Goal: Task Accomplishment & Management: Complete application form

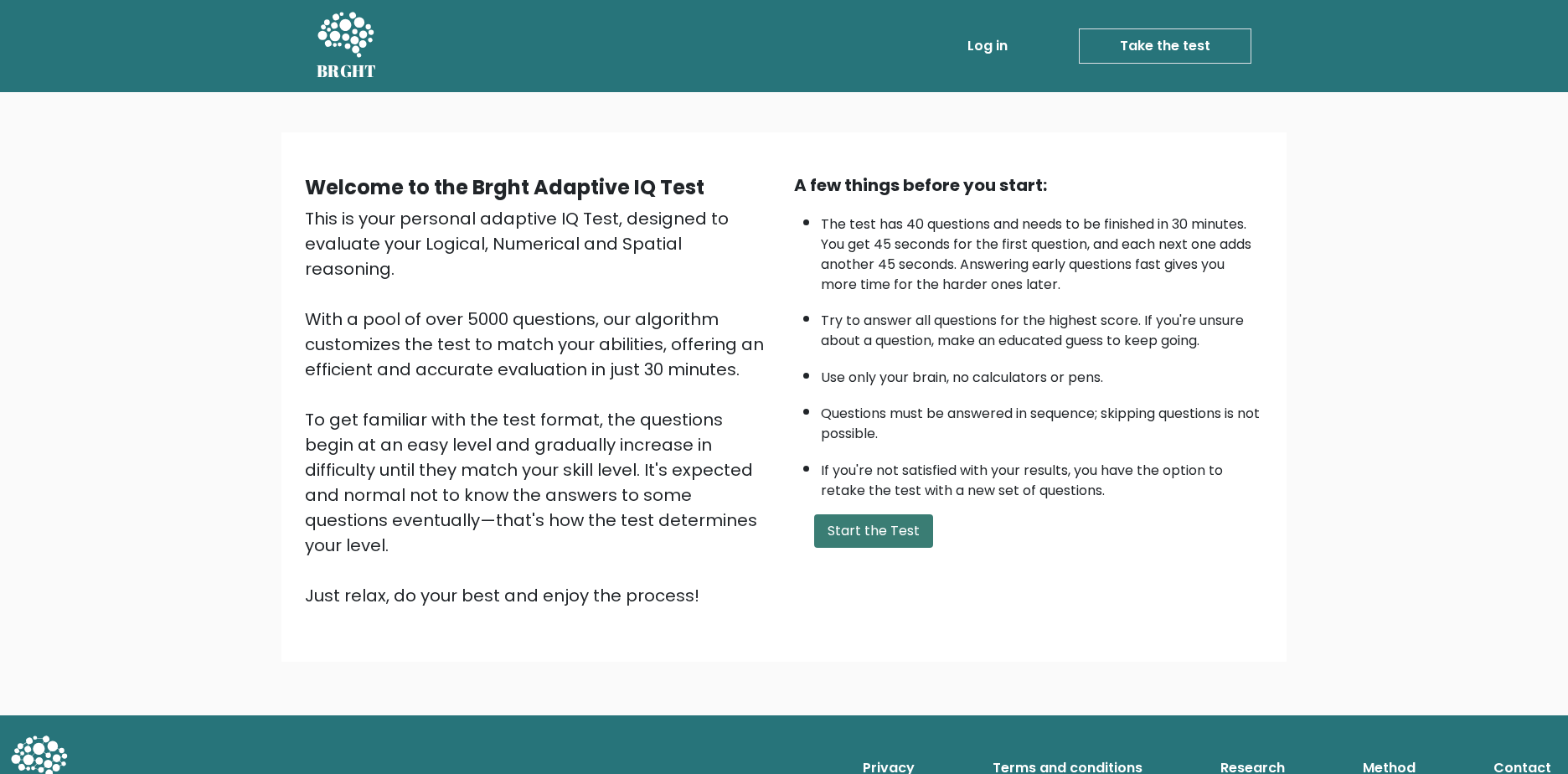
click at [859, 521] on button "Start the Test" at bounding box center [874, 531] width 119 height 34
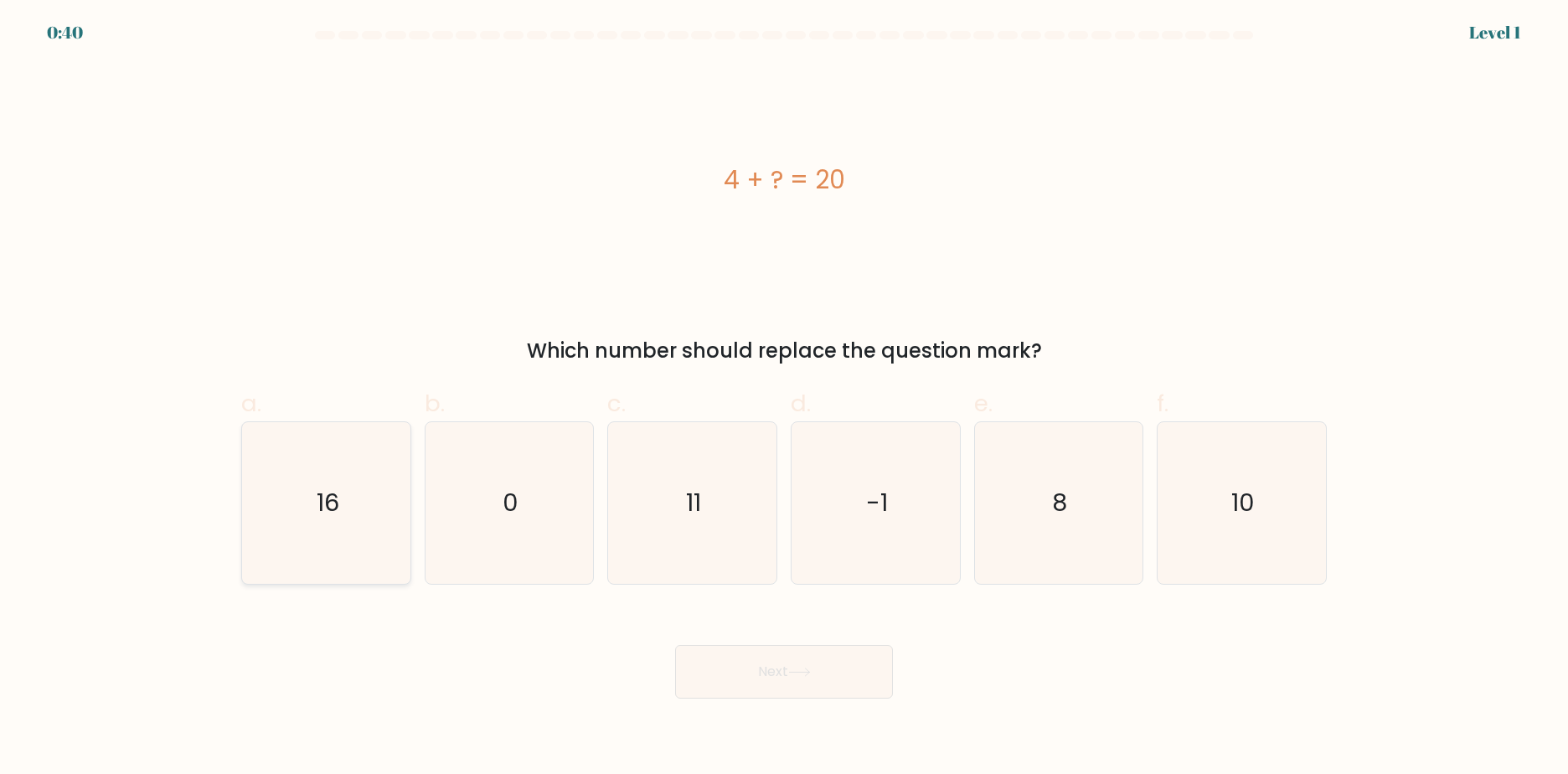
click at [356, 536] on icon "16" at bounding box center [326, 503] width 162 height 162
click at [784, 398] on input "a. 16" at bounding box center [784, 392] width 1 height 11
radio input "true"
click at [733, 666] on button "Next" at bounding box center [784, 672] width 218 height 54
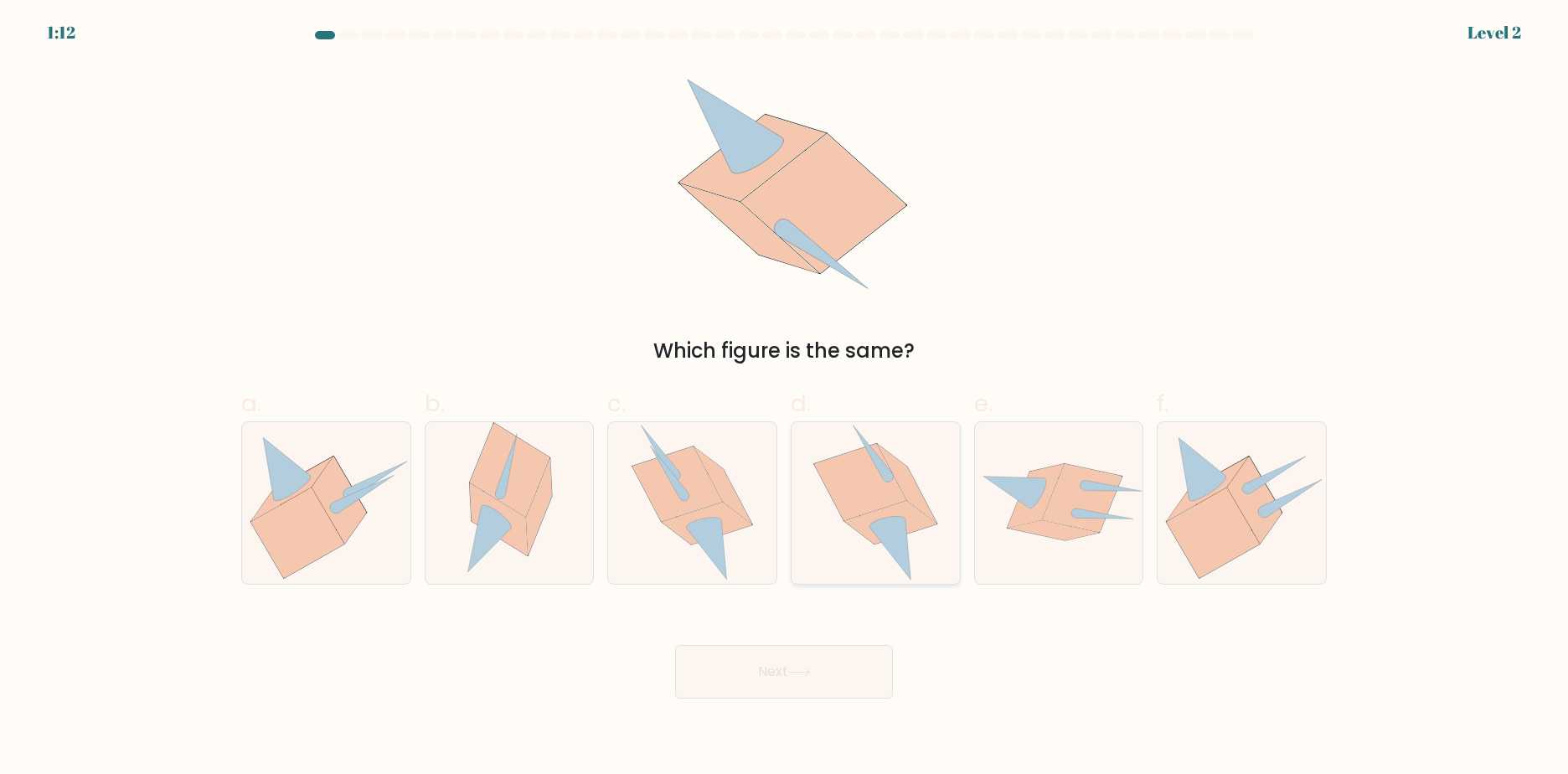
click at [905, 526] on icon at bounding box center [890, 548] width 41 height 61
click at [785, 398] on input "d." at bounding box center [784, 392] width 1 height 11
radio input "true"
click at [804, 678] on button "Next" at bounding box center [784, 672] width 218 height 54
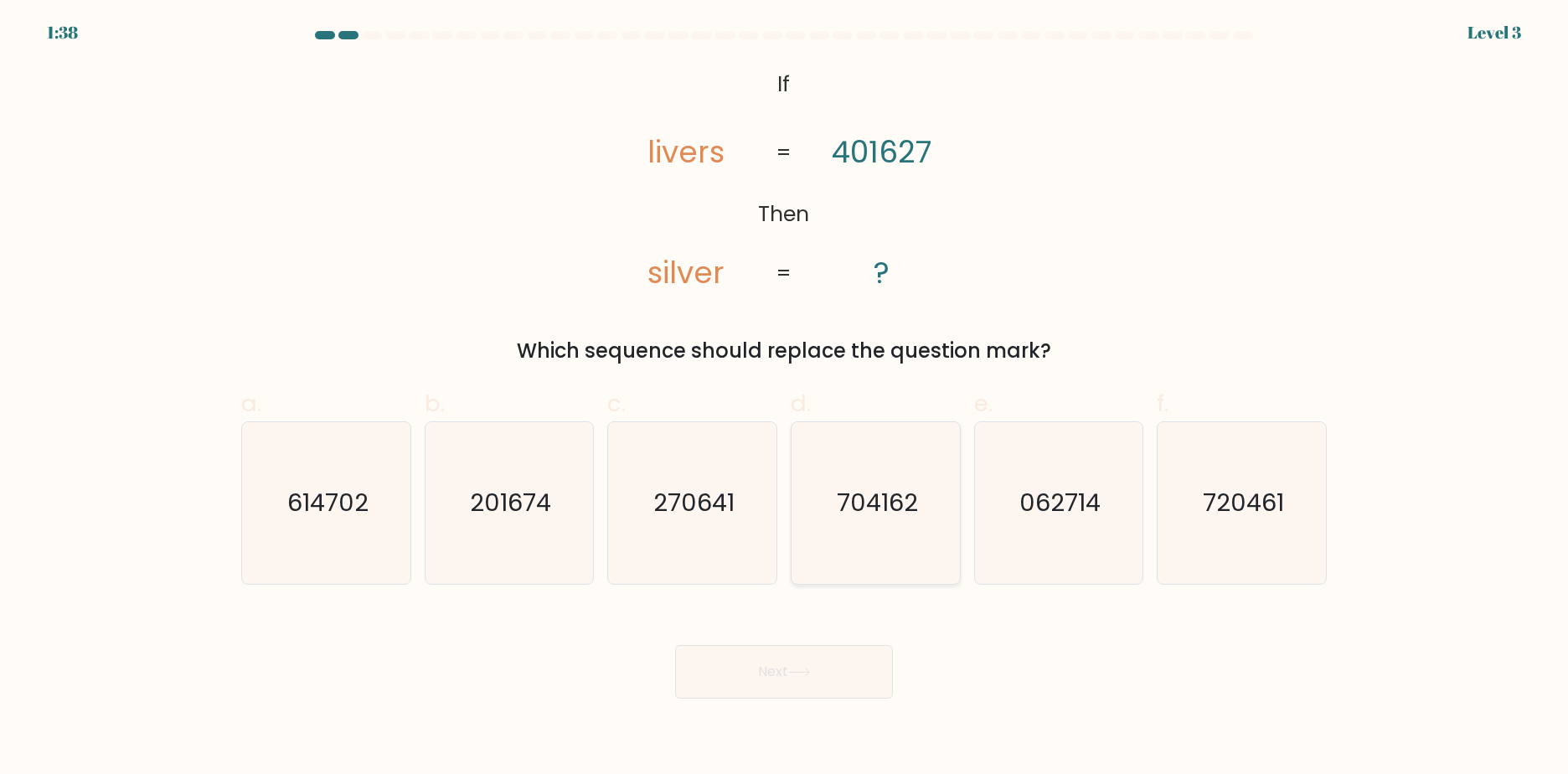
click at [872, 500] on text "704162" at bounding box center [877, 502] width 81 height 34
click at [785, 398] on input "d. 704162" at bounding box center [784, 392] width 1 height 11
radio input "true"
click at [837, 674] on button "Next" at bounding box center [784, 672] width 218 height 54
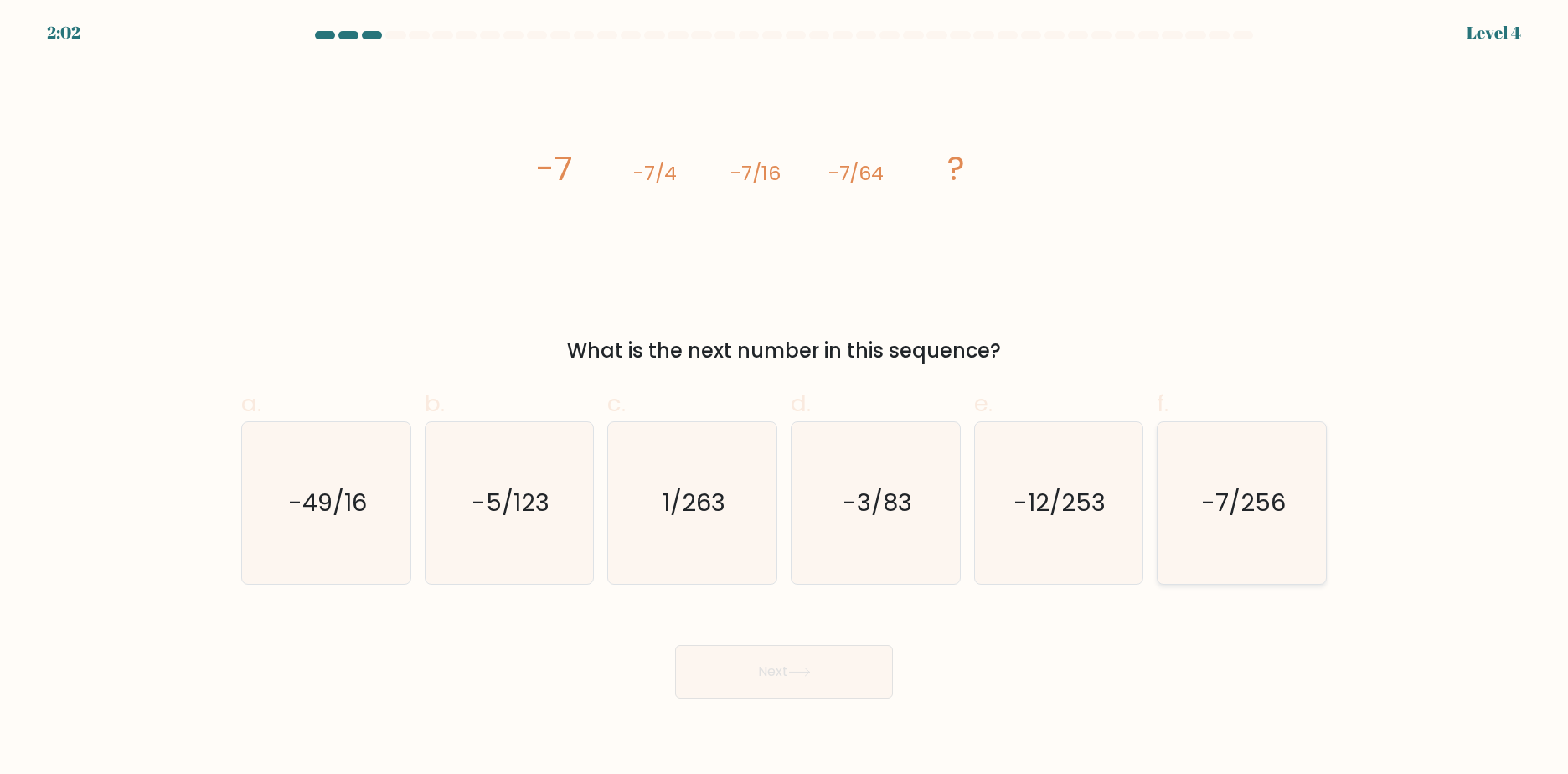
click at [1206, 543] on icon "-7/256" at bounding box center [1242, 503] width 162 height 162
click at [785, 398] on input "f. -7/256" at bounding box center [784, 392] width 1 height 11
radio input "true"
click at [823, 671] on button "Next" at bounding box center [784, 672] width 218 height 54
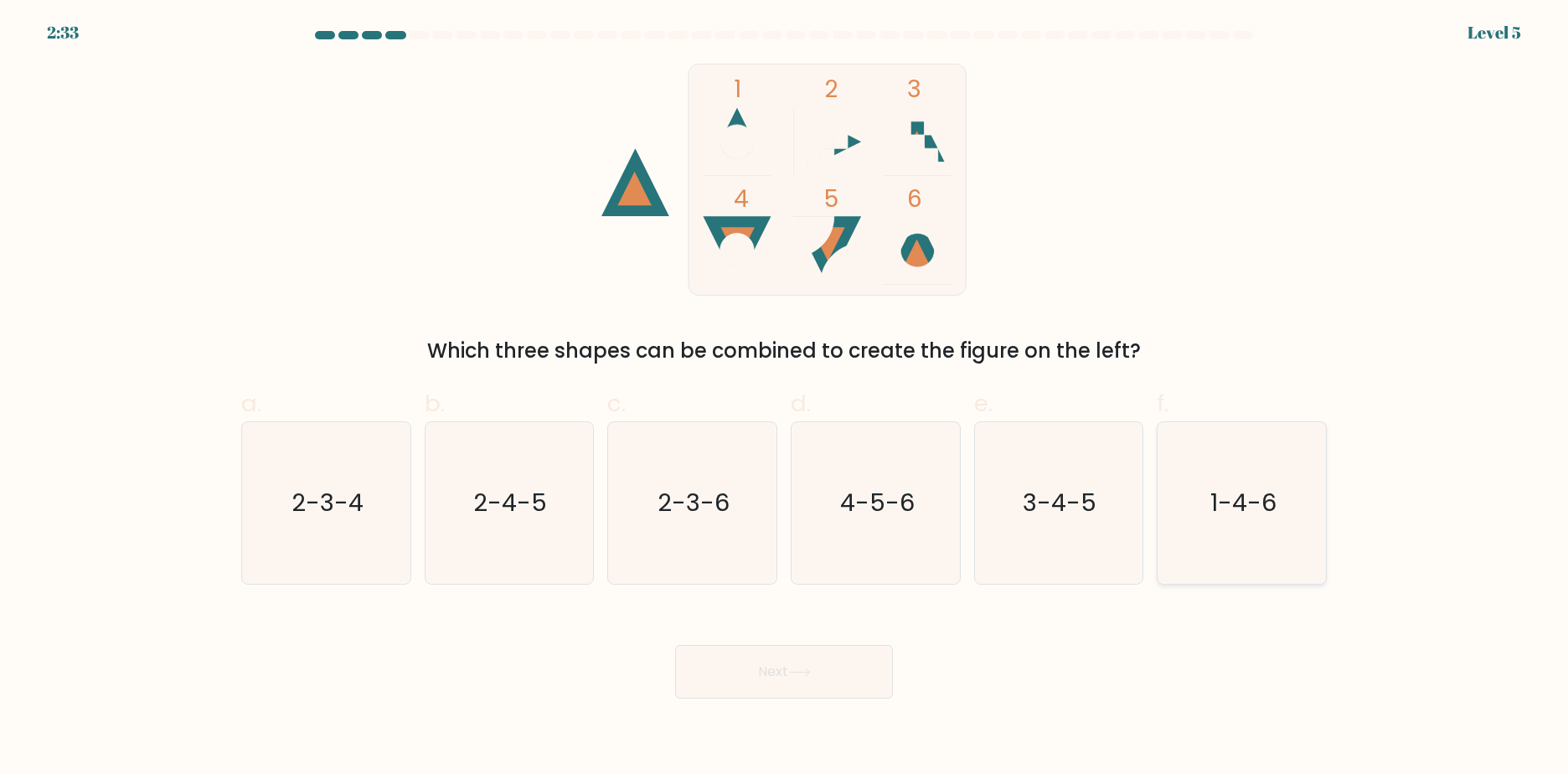
click at [1218, 503] on text "1-4-6" at bounding box center [1243, 502] width 66 height 34
click at [785, 398] on input "f. 1-4-6" at bounding box center [784, 392] width 1 height 11
radio input "true"
click at [809, 673] on icon at bounding box center [799, 672] width 23 height 9
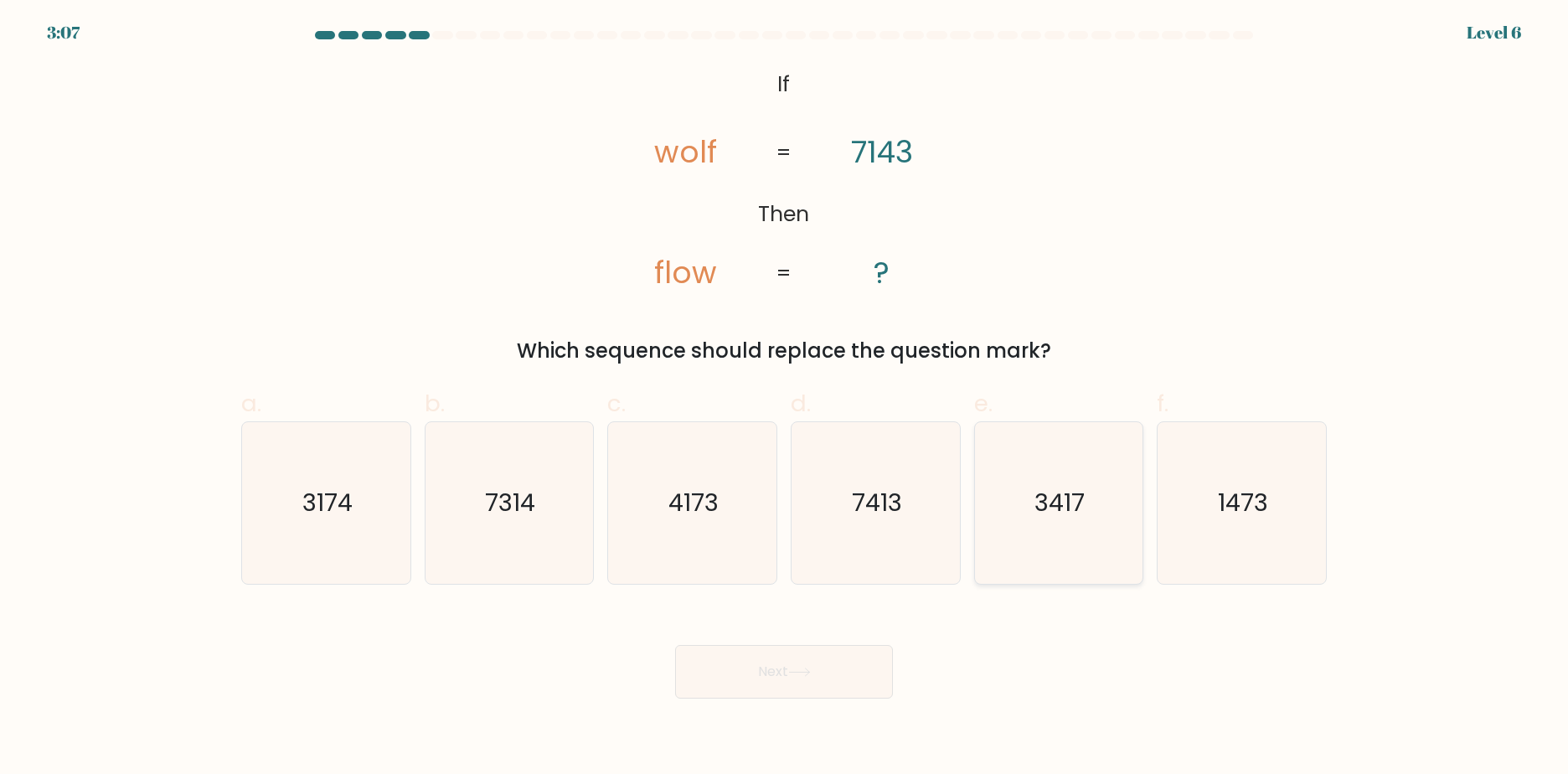
click at [1036, 525] on icon "3417" at bounding box center [1058, 503] width 162 height 162
click at [785, 398] on input "e. 3417" at bounding box center [784, 392] width 1 height 11
radio input "true"
click at [787, 662] on button "Next" at bounding box center [784, 672] width 218 height 54
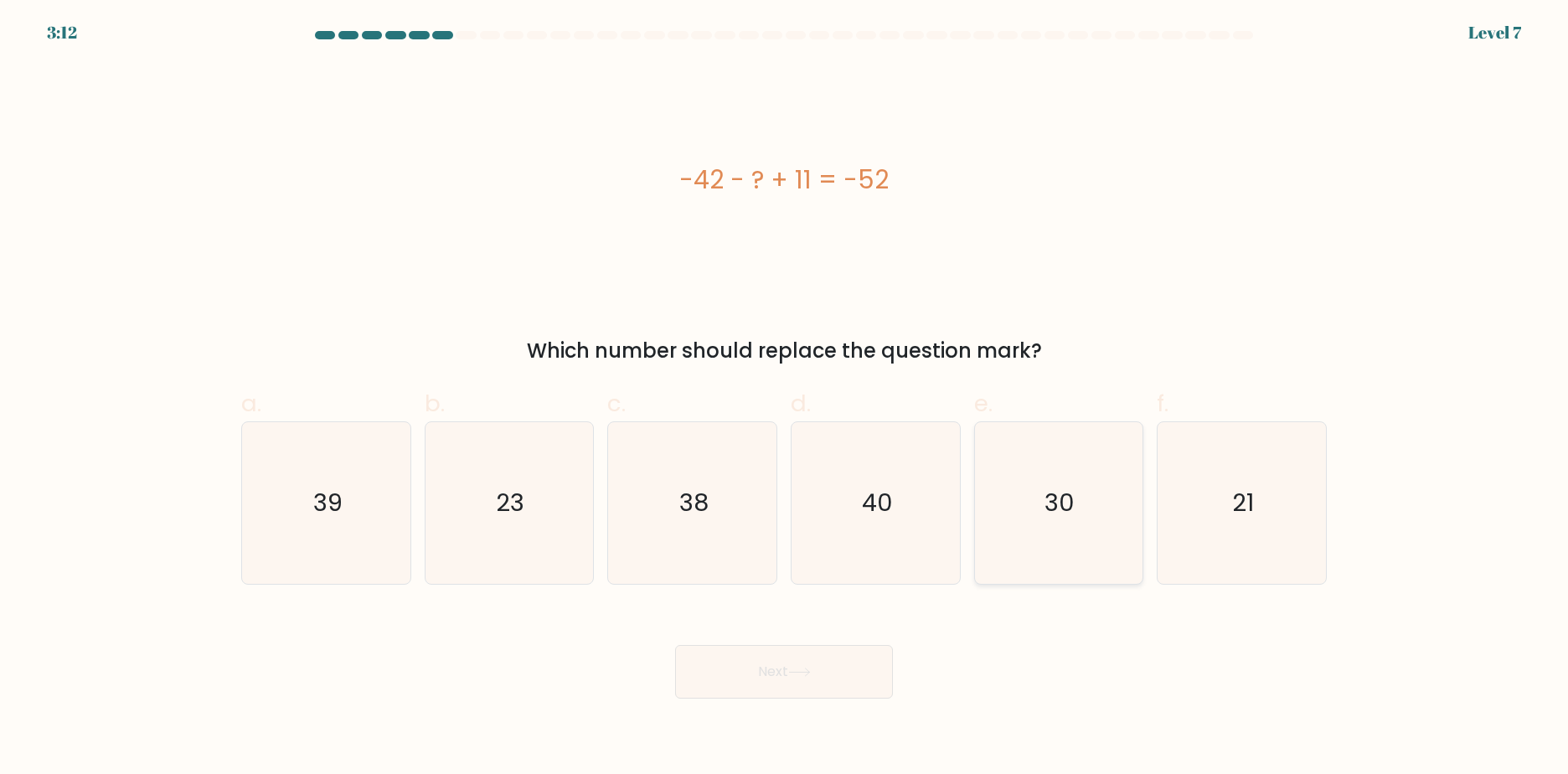
click at [1061, 512] on text "30" at bounding box center [1061, 502] width 30 height 34
click at [785, 398] on input "e. 30" at bounding box center [784, 392] width 1 height 11
radio input "true"
click at [796, 678] on button "Next" at bounding box center [784, 672] width 218 height 54
